Goal: Information Seeking & Learning: Learn about a topic

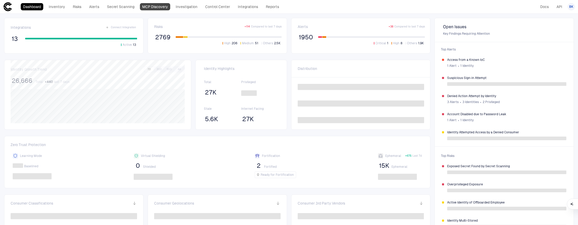
click at [151, 6] on link "MCP Discovery" at bounding box center [155, 6] width 30 height 7
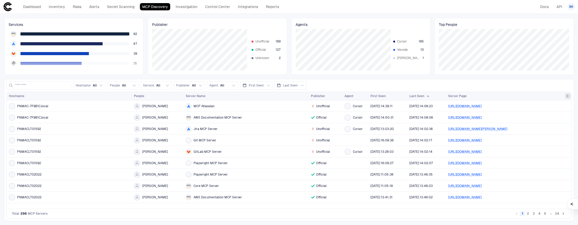
click at [568, 96] on span at bounding box center [567, 96] width 3 height 3
click at [442, 96] on span at bounding box center [442, 96] width 3 height 3
click at [493, 94] on div "Server Page" at bounding box center [506, 96] width 116 height 6
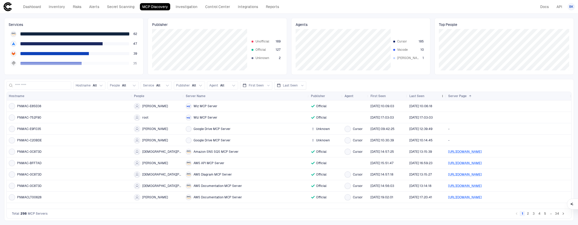
click at [416, 96] on span "Last Seen" at bounding box center [416, 96] width 15 height 4
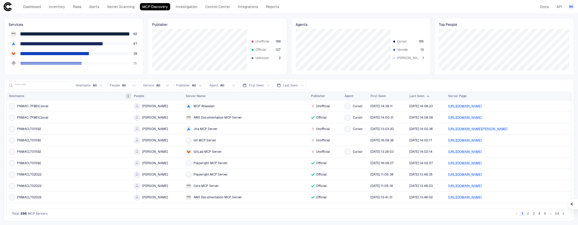
click at [128, 97] on span at bounding box center [128, 96] width 3 height 3
click at [110, 97] on div "Hostname" at bounding box center [67, 96] width 116 height 6
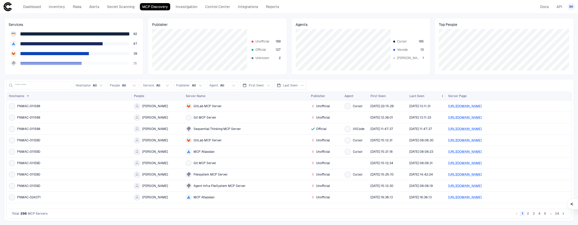
click at [422, 97] on span "Last Seen" at bounding box center [416, 96] width 15 height 4
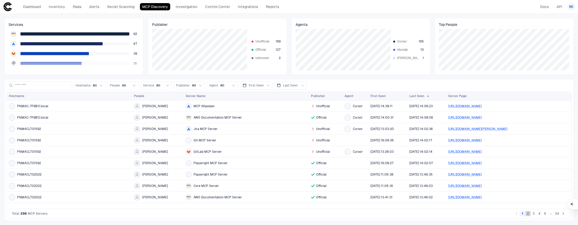
click at [530, 214] on button "2" at bounding box center [527, 213] width 5 height 5
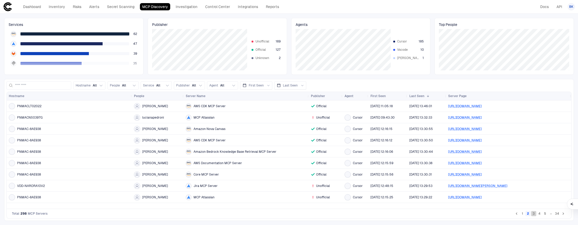
click at [534, 214] on button "3" at bounding box center [533, 213] width 5 height 5
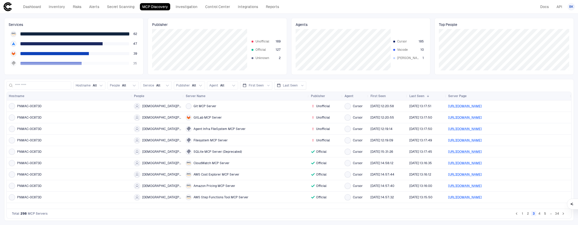
click at [540, 214] on button "4" at bounding box center [539, 213] width 5 height 5
click at [544, 214] on button "5" at bounding box center [544, 213] width 5 height 5
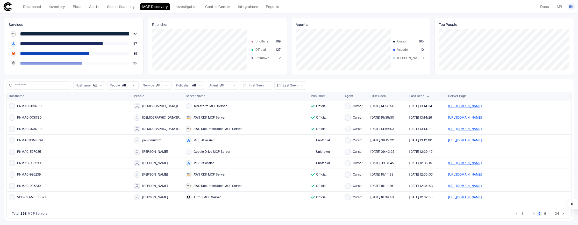
click at [546, 214] on button "6" at bounding box center [544, 213] width 5 height 5
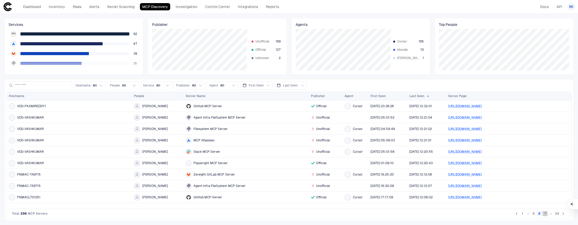
click at [546, 214] on button "7" at bounding box center [544, 213] width 5 height 5
click at [546, 214] on button "8" at bounding box center [544, 213] width 5 height 5
click at [546, 214] on button "9" at bounding box center [544, 213] width 5 height 5
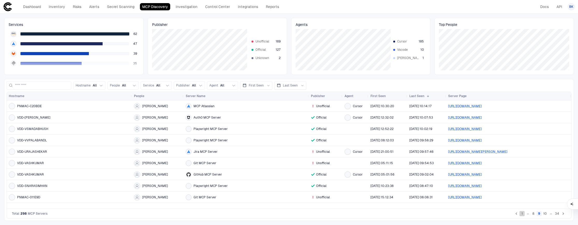
click at [523, 214] on button "1" at bounding box center [521, 213] width 5 height 5
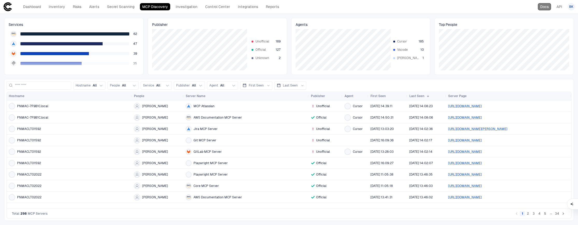
click at [544, 4] on link "Docs" at bounding box center [544, 6] width 13 height 7
click at [540, 6] on link "Docs" at bounding box center [544, 6] width 13 height 7
click at [528, 214] on button "2" at bounding box center [527, 213] width 5 height 5
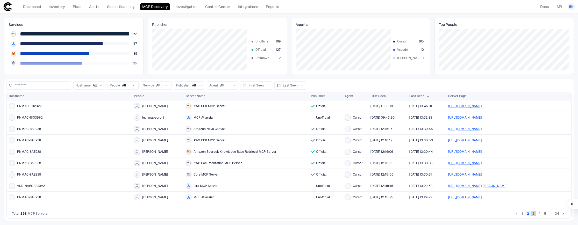
click at [533, 214] on button "3" at bounding box center [533, 213] width 5 height 5
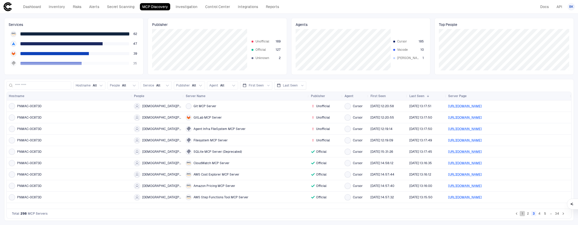
click at [524, 214] on button "1" at bounding box center [522, 213] width 5 height 5
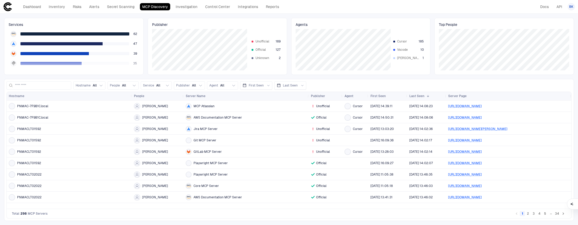
click at [212, 197] on span "AWS Documentation MCP Server" at bounding box center [218, 197] width 48 height 4
click at [222, 197] on span "AWS Documentation MCP Server" at bounding box center [218, 197] width 48 height 4
click at [25, 186] on span "PNMACLT02022" at bounding box center [29, 186] width 24 height 4
click at [27, 184] on span "PNMACLT02022" at bounding box center [29, 186] width 24 height 4
click at [34, 84] on input at bounding box center [42, 86] width 54 height 8
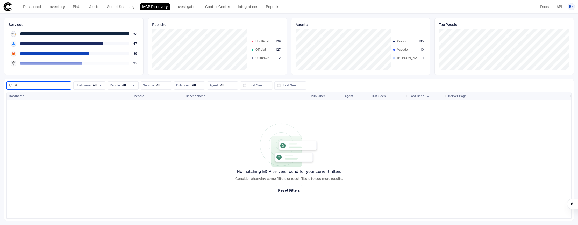
type input "*"
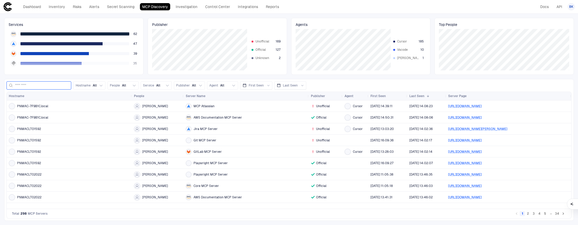
type input "*"
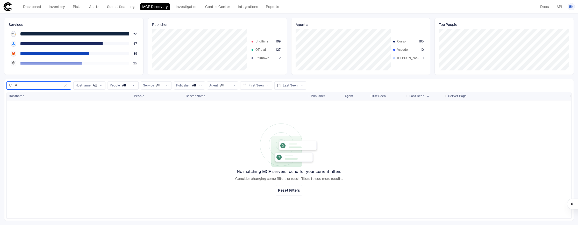
type input "*"
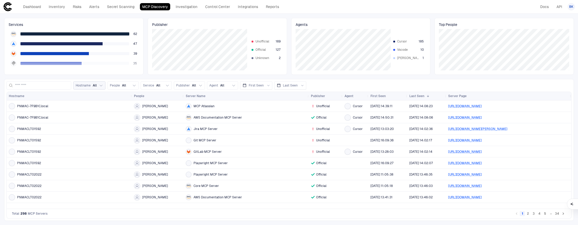
click at [94, 87] on span "All" at bounding box center [95, 85] width 4 height 4
click at [90, 86] on div "Hostname All" at bounding box center [86, 85] width 21 height 4
click at [150, 85] on span "Service" at bounding box center [148, 85] width 11 height 4
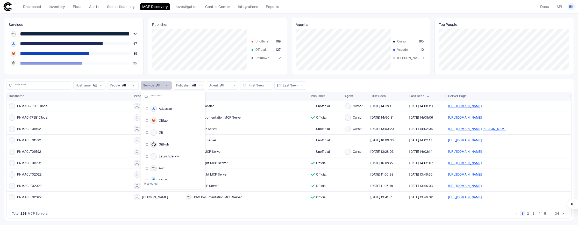
click at [150, 85] on span "Service" at bounding box center [148, 85] width 11 height 4
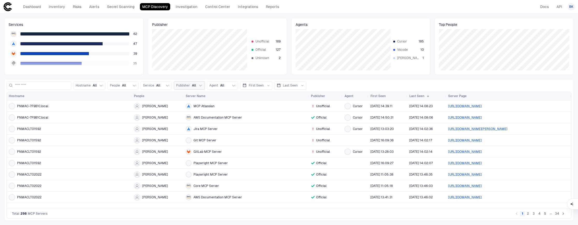
click at [180, 85] on span "Publisher" at bounding box center [183, 85] width 14 height 4
click at [31, 86] on input at bounding box center [42, 86] width 54 height 8
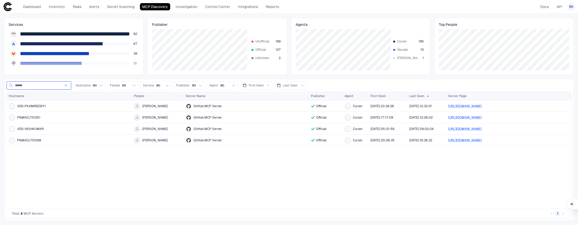
type input "******"
click at [66, 85] on icon "button" at bounding box center [66, 85] width 4 height 4
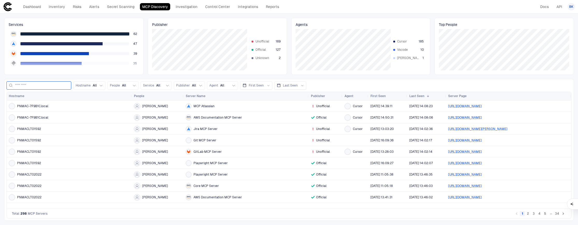
click at [42, 83] on input at bounding box center [42, 86] width 54 height 8
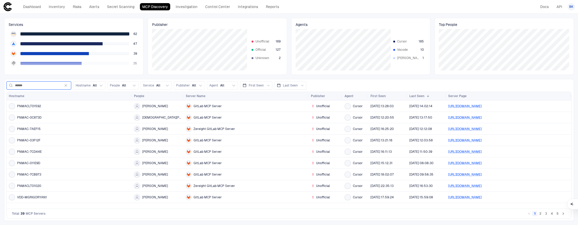
type input "******"
click at [66, 87] on icon "button" at bounding box center [66, 85] width 4 height 4
